Goal: Check status

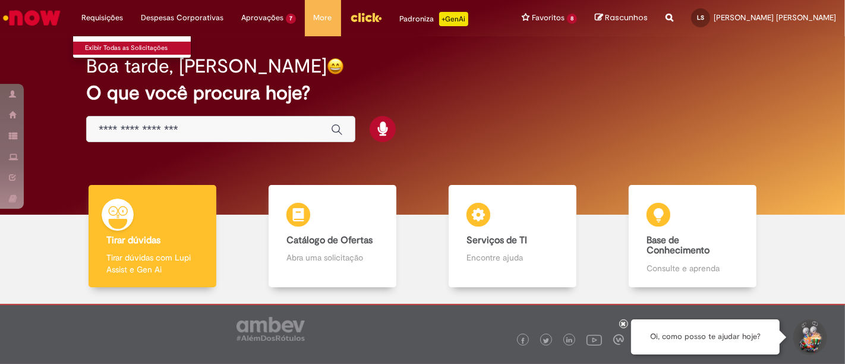
click at [101, 44] on link "Exibir Todas as Solicitações" at bounding box center [138, 48] width 131 height 13
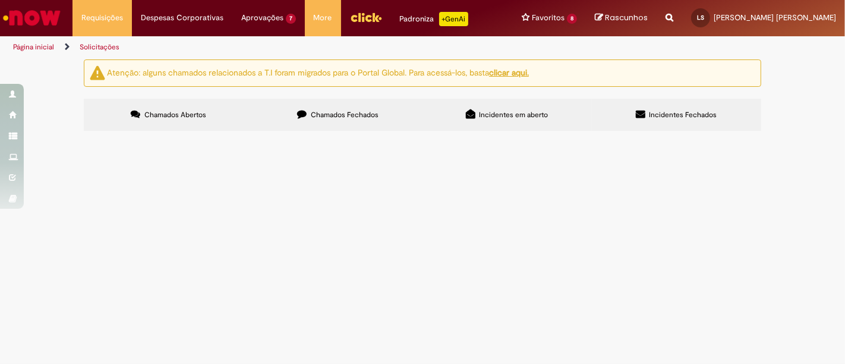
click at [329, 116] on span "Chamados Fechados" at bounding box center [345, 115] width 68 height 10
click at [0, 0] on span "Sou o responsável pelo pacote manutenção do CDD Belém e preciso do cartão para …" at bounding box center [0, 0] width 0 height 0
click at [308, 116] on label "Chamados Fechados" at bounding box center [337, 115] width 169 height 32
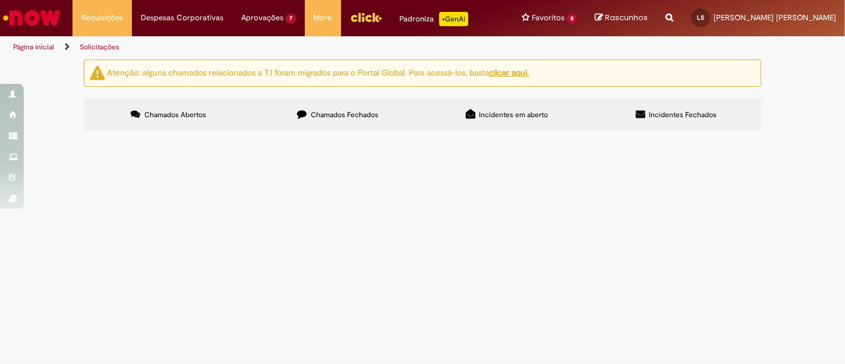
click at [0, 0] on span "COMPRA EMERGENCIAL MATERIAL DE LIMPEZA ARMAZÉM" at bounding box center [0, 0] width 0 height 0
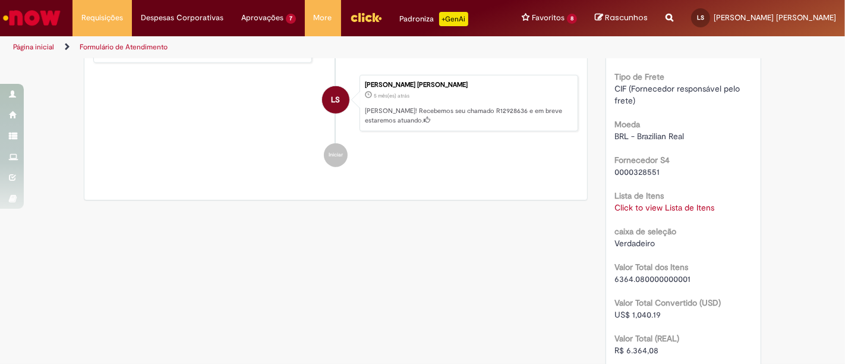
scroll to position [993, 0]
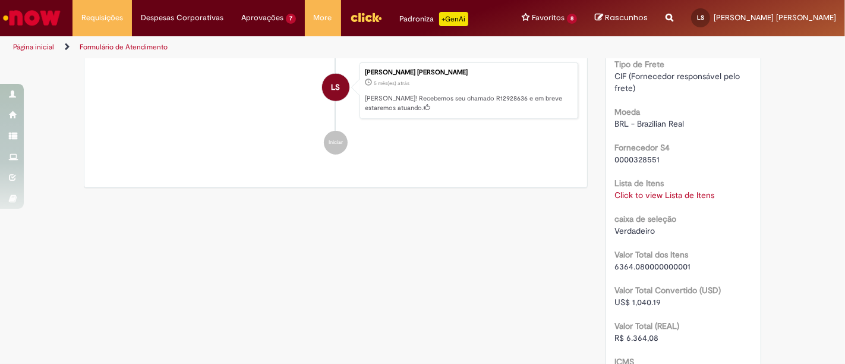
click at [632, 191] on link "Click to view Lista de Itens" at bounding box center [665, 195] width 100 height 11
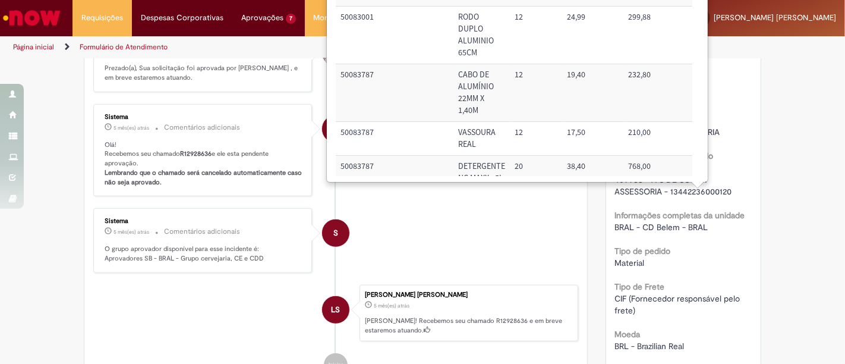
scroll to position [767, 0]
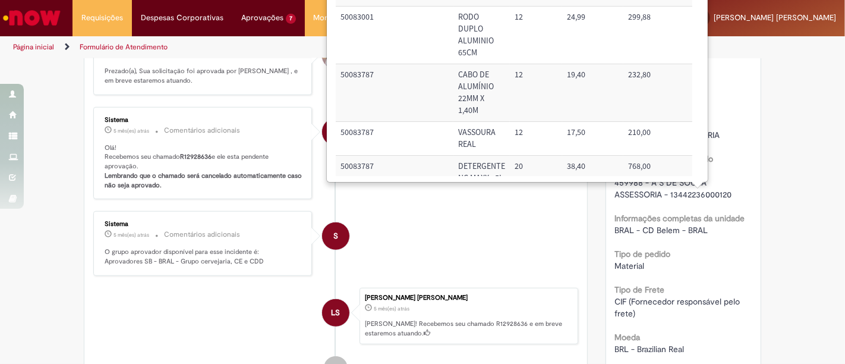
click at [505, 199] on li "S Sistema 5 mês(es) atrás 5 meses atrás Comentários adicionais Olá! Recebemos s…" at bounding box center [335, 153] width 485 height 93
click at [606, 244] on div "Número R12928636 Status Solucionado Criação 5 mês(es) atrás 5 meses atrás Opçõe…" at bounding box center [683, 153] width 155 height 1603
click at [555, 232] on li "S Sistema 5 mês(es) atrás 5 meses atrás Comentários adicionais O grupo aprovado…" at bounding box center [335, 243] width 485 height 65
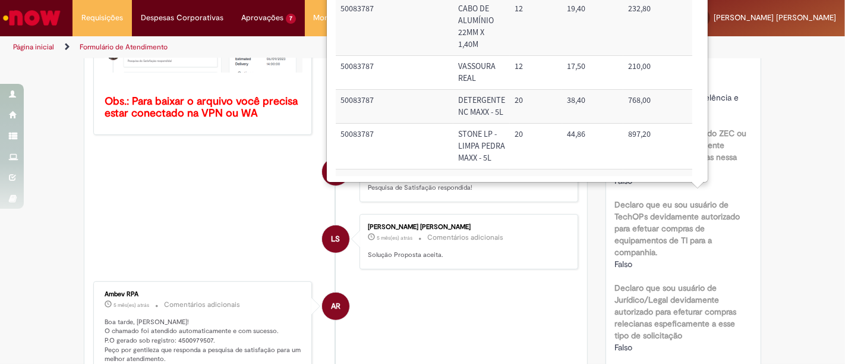
scroll to position [0, 0]
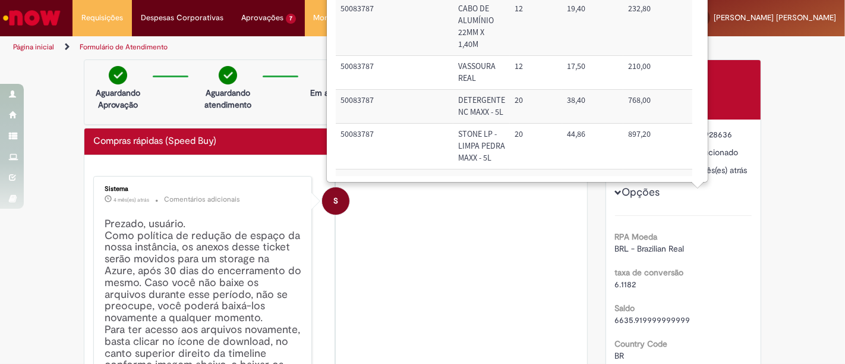
click at [543, 223] on li "S Sistema 4 mês(es) atrás 4 meses atrás Comentários adicionais Prezado, usuário…" at bounding box center [335, 361] width 485 height 371
click at [412, 247] on li "S Sistema 4 mês(es) atrás 4 meses atrás Comentários adicionais Prezado, usuário…" at bounding box center [335, 361] width 485 height 371
click at [412, 245] on li "S Sistema 4 mês(es) atrás 4 meses atrás Comentários adicionais Prezado, usuário…" at bounding box center [335, 361] width 485 height 371
click at [383, 163] on td "50083787" at bounding box center [395, 147] width 118 height 46
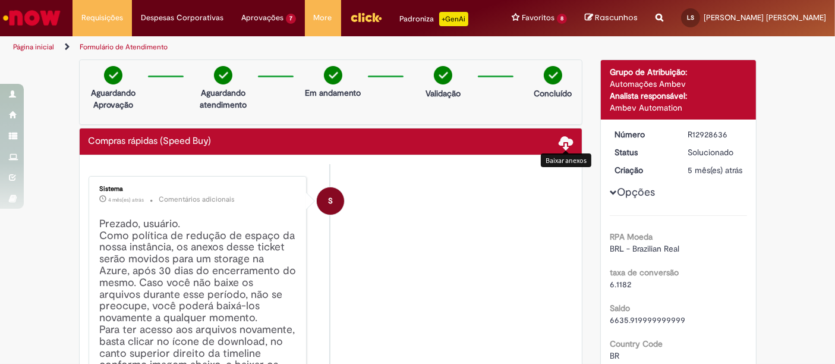
click at [563, 138] on span at bounding box center [566, 142] width 14 height 14
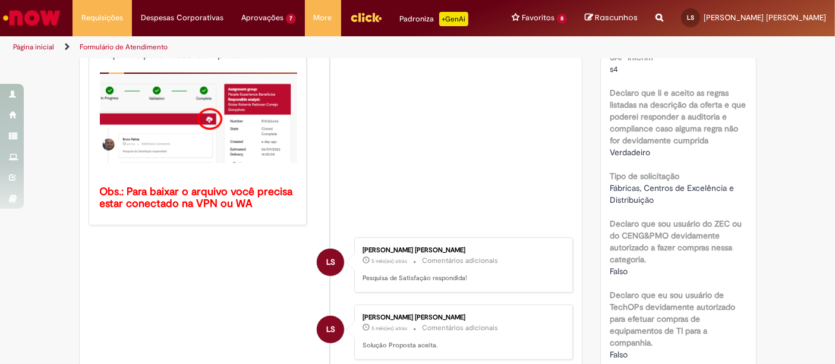
scroll to position [330, 0]
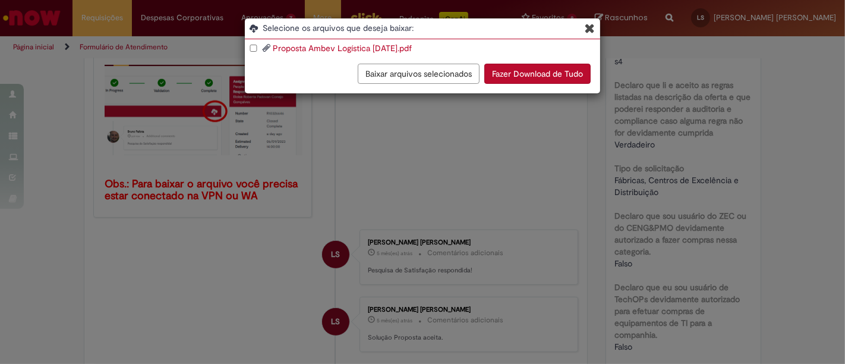
click at [502, 74] on button "Fazer Download de Tudo" at bounding box center [537, 74] width 106 height 20
click at [593, 31] on icon "Blob Storage Download Modal" at bounding box center [590, 28] width 10 height 12
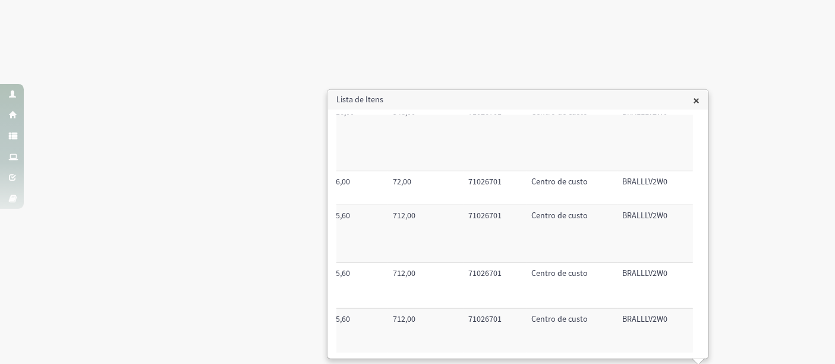
scroll to position [411, 242]
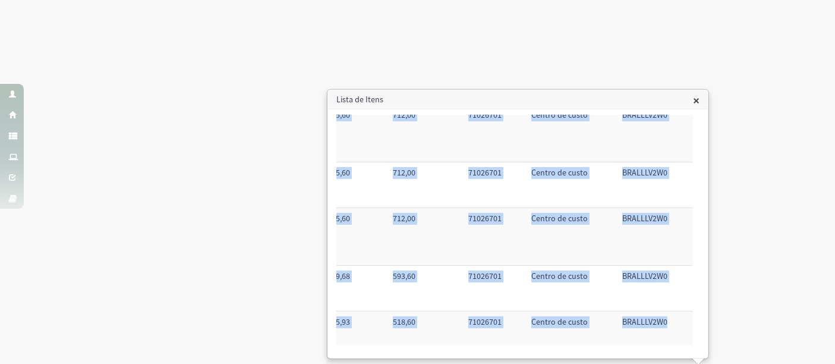
drag, startPoint x: 339, startPoint y: 124, endPoint x: 671, endPoint y: 320, distance: 385.8
click at [671, 320] on table "Código SAP Material / Serviço Descrição Quantidade Valor Unitário Valor Total M…" at bounding box center [396, 24] width 593 height 640
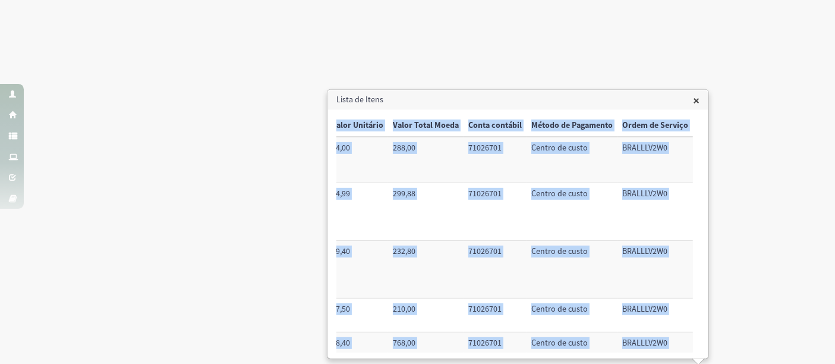
scroll to position [0, 0]
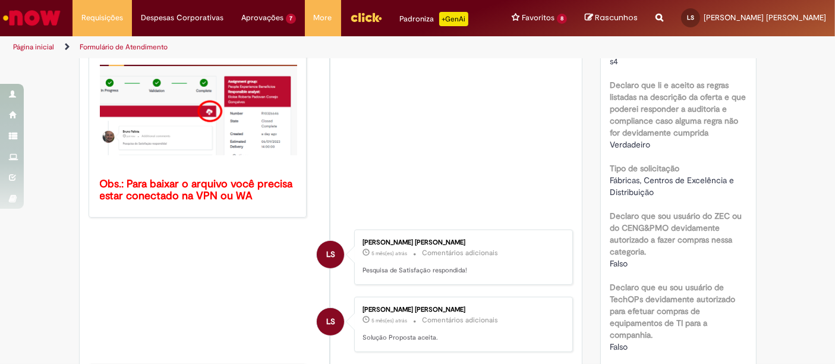
copy table "Loremi DOL Sitametc / Adipisc Elitseddo Eiusmodtem Incid Utlabore Etdol Magna A…"
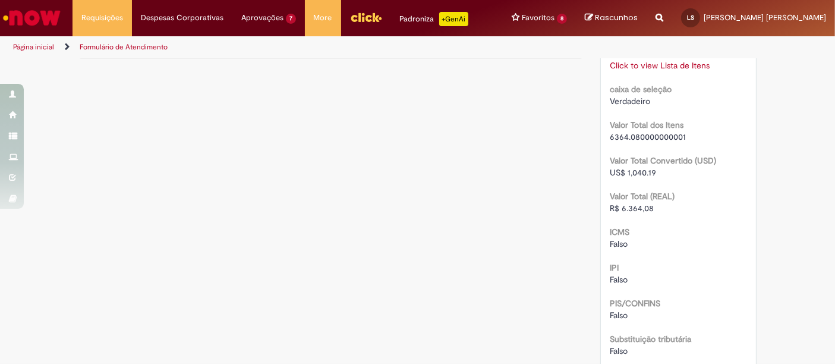
scroll to position [1363, 0]
